Goal: Find specific page/section: Find specific page/section

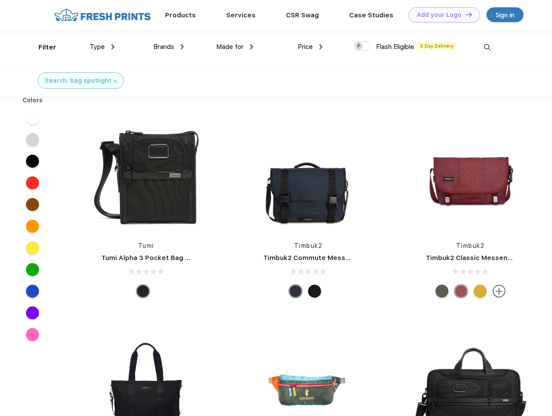
click at [441, 15] on link "Add your Logo Design Tool" at bounding box center [443, 14] width 71 height 15
click at [0, 0] on div "Design Tool" at bounding box center [0, 0] width 0 height 0
click at [465, 14] on link "Add your Logo Design Tool" at bounding box center [443, 14] width 71 height 15
click at [42, 47] on div "Filter" at bounding box center [48, 47] width 18 height 10
click at [102, 47] on span "Type" at bounding box center [97, 47] width 15 height 8
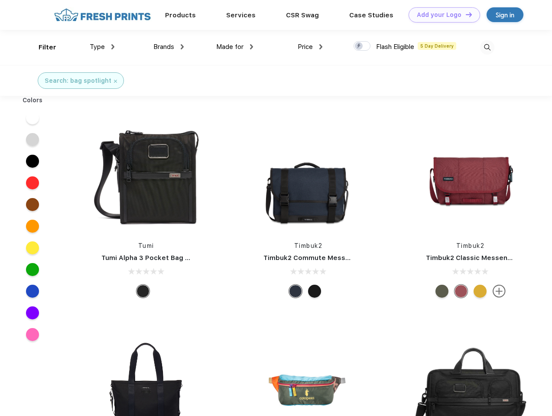
click at [169, 47] on span "Brands" at bounding box center [163, 47] width 21 height 8
click at [235, 47] on span "Made for" at bounding box center [229, 47] width 27 height 8
click at [310, 47] on span "Price" at bounding box center [305, 47] width 15 height 8
click at [362, 46] on div at bounding box center [361, 46] width 17 height 10
click at [359, 46] on input "checkbox" at bounding box center [356, 44] width 6 height 6
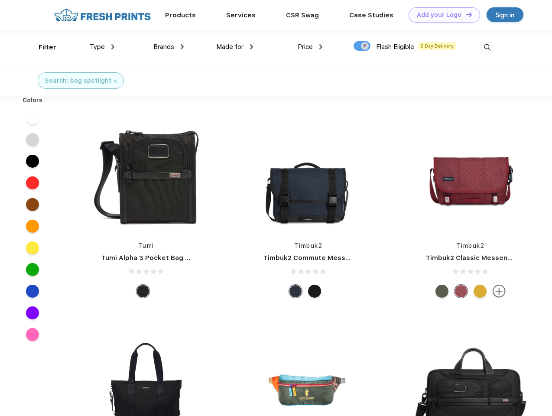
click at [487, 47] on img at bounding box center [487, 47] width 14 height 14
